Goal: Check status: Check status

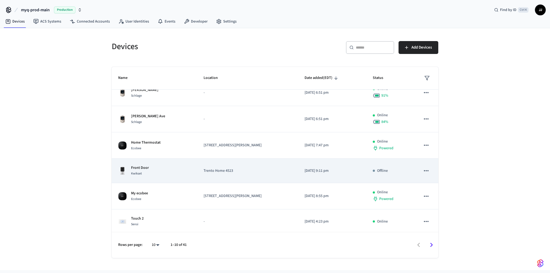
scroll to position [115, 0]
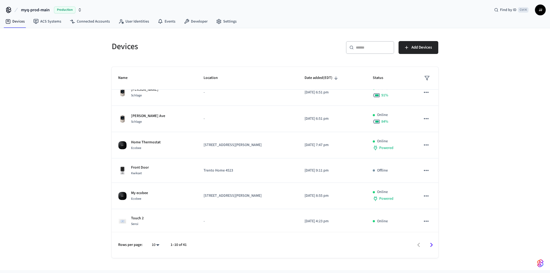
click at [433, 247] on icon "Go to next page" at bounding box center [431, 245] width 8 height 8
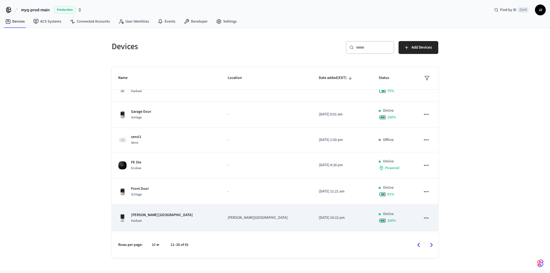
scroll to position [0, 0]
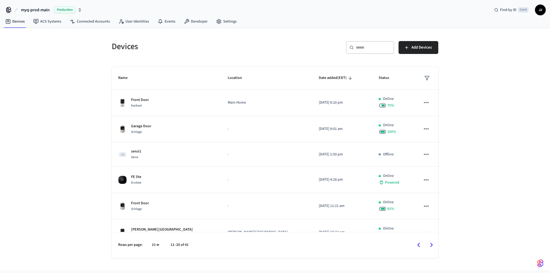
click at [417, 245] on icon "Go to previous page" at bounding box center [418, 245] width 8 height 8
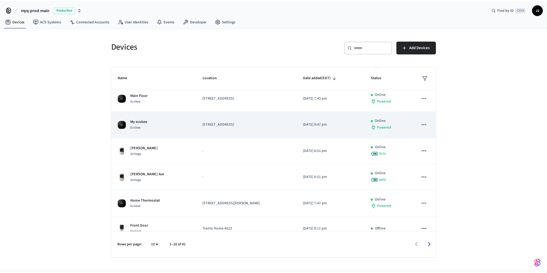
scroll to position [57, 0]
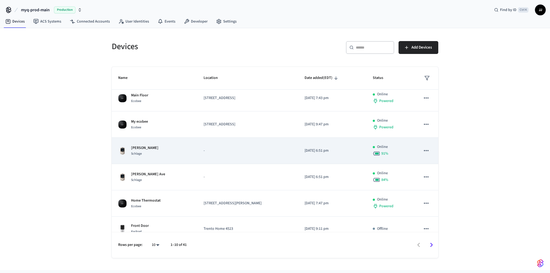
click at [255, 158] on td "-" at bounding box center [247, 151] width 101 height 26
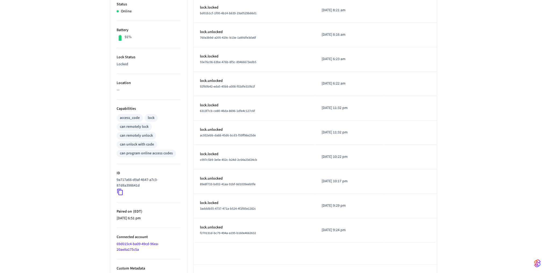
scroll to position [135, 0]
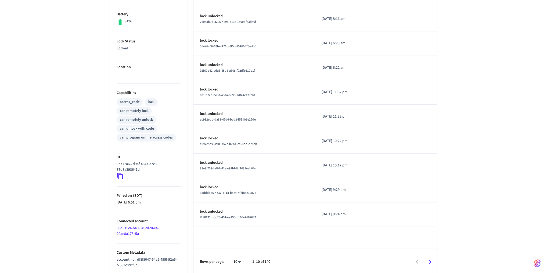
drag, startPoint x: 117, startPoint y: 184, endPoint x: 130, endPoint y: 177, distance: 14.3
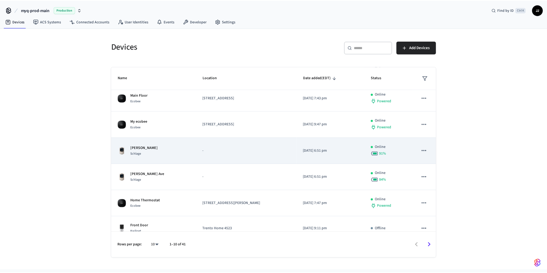
scroll to position [115, 0]
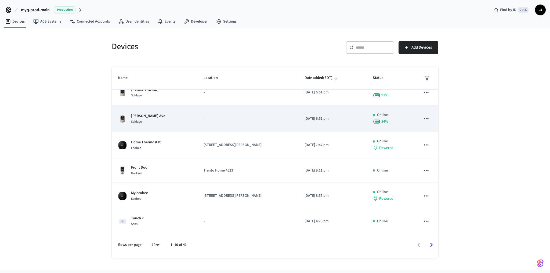
click at [169, 120] on div "[PERSON_NAME] Ave Schlage" at bounding box center [154, 118] width 73 height 11
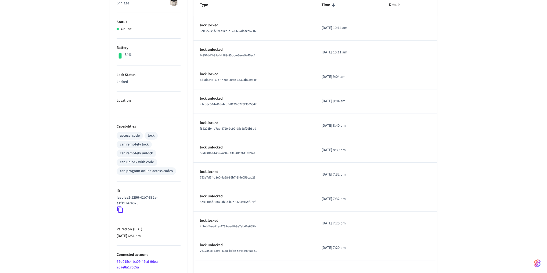
scroll to position [135, 0]
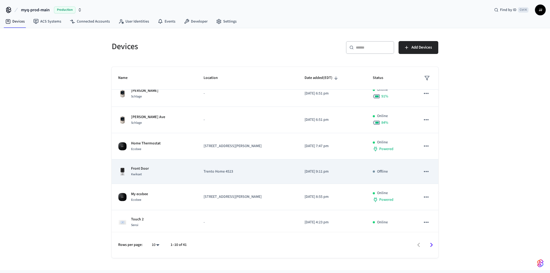
scroll to position [115, 0]
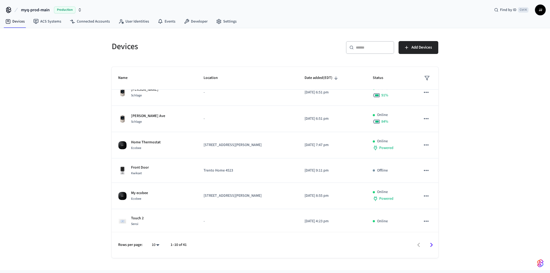
click at [106, 198] on div "Devices ​ ​ Add Devices Name Location Date added (EDT) Status Living Room Ecobe…" at bounding box center [275, 143] width 344 height 230
click at [432, 244] on icon "Go to next page" at bounding box center [431, 245] width 3 height 4
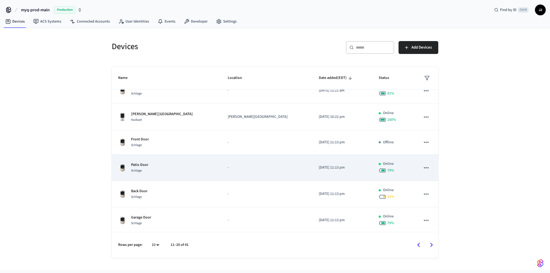
scroll to position [0, 0]
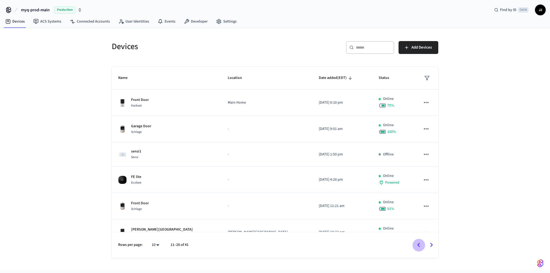
click at [416, 244] on icon "Go to previous page" at bounding box center [418, 245] width 8 height 8
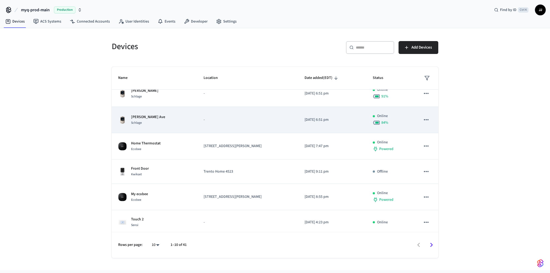
scroll to position [115, 0]
